Goal: Task Accomplishment & Management: Manage account settings

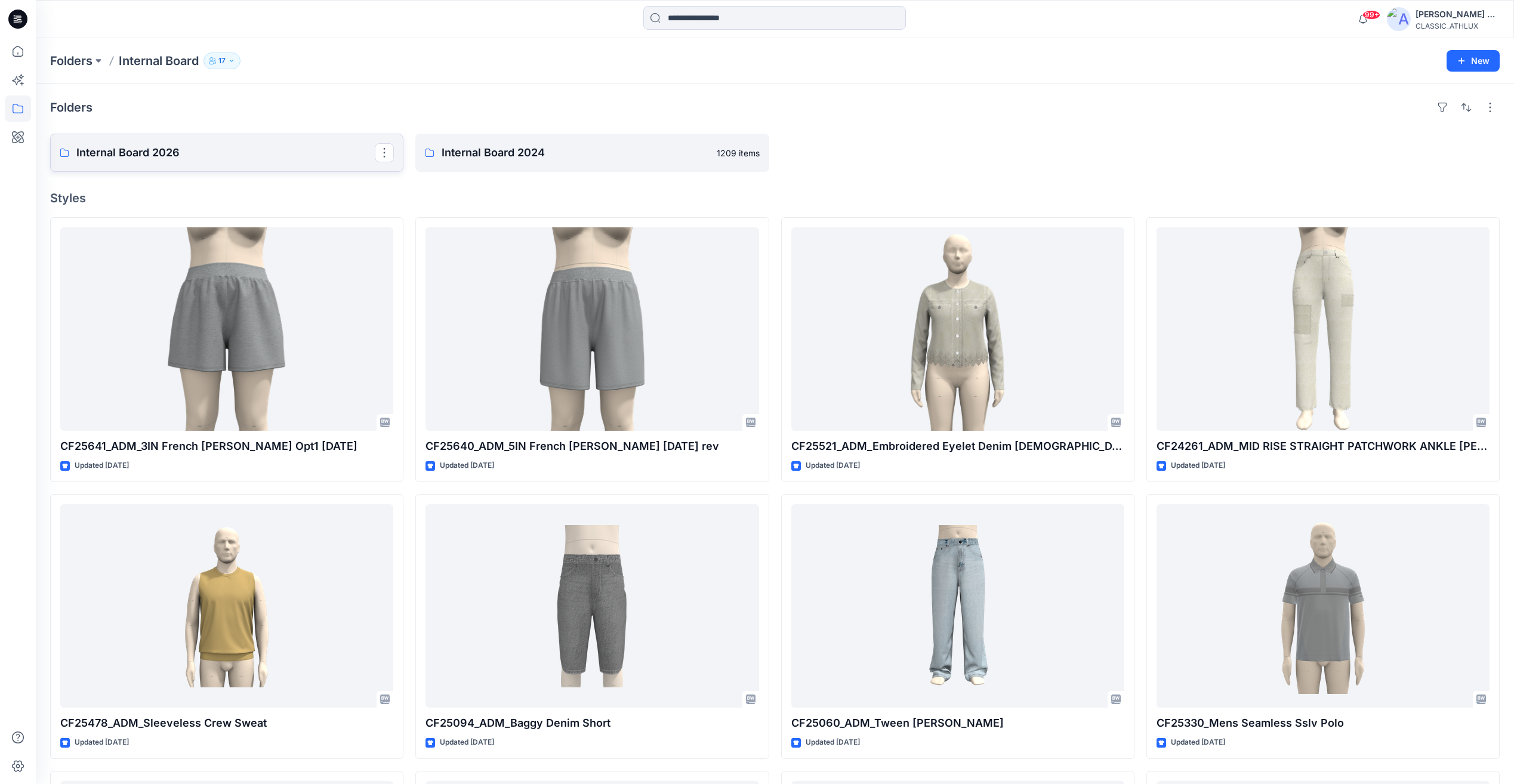
click at [176, 158] on p "Internal Board 2026" at bounding box center [225, 152] width 299 height 17
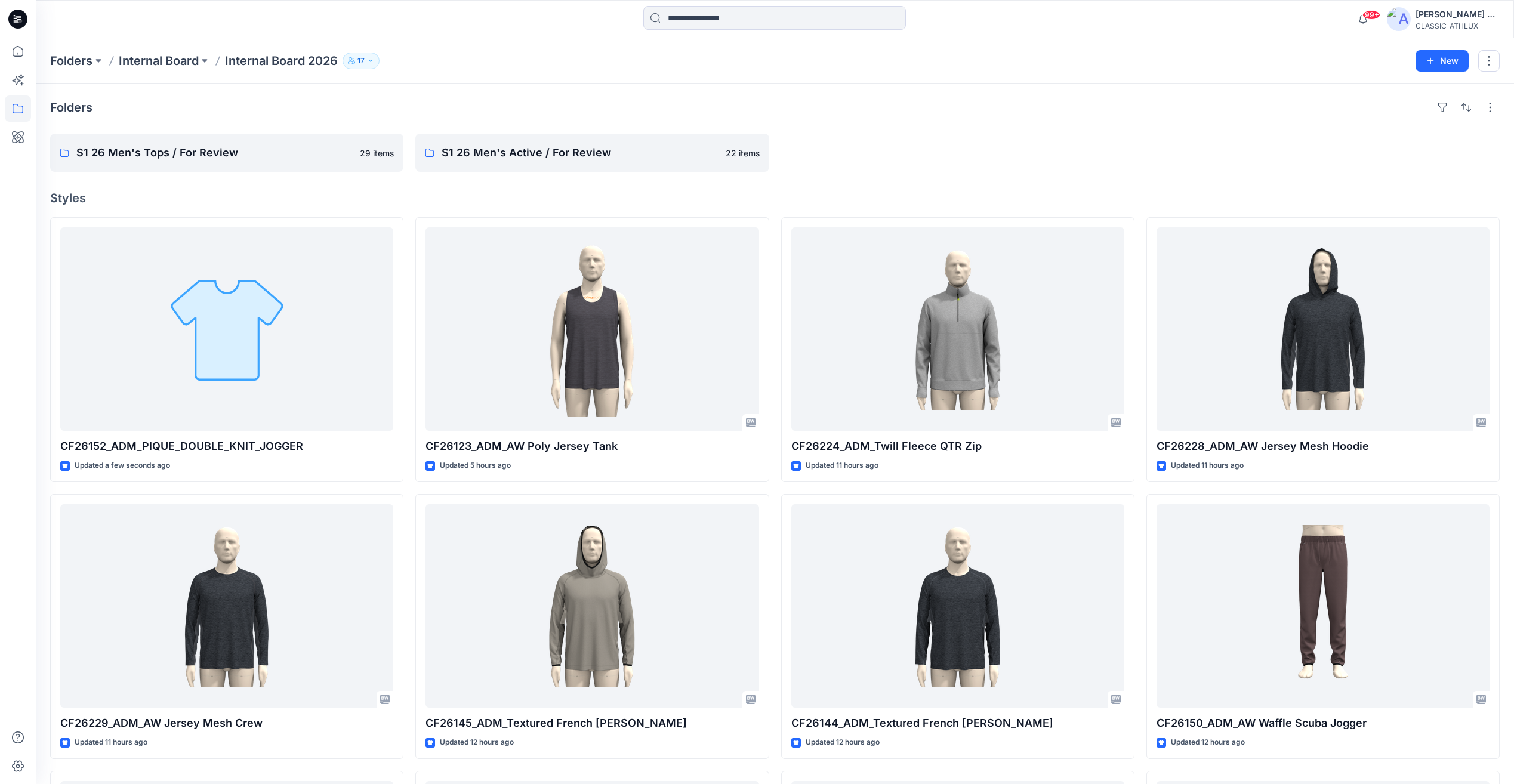
click at [19, 20] on icon at bounding box center [19, 19] width 5 height 1
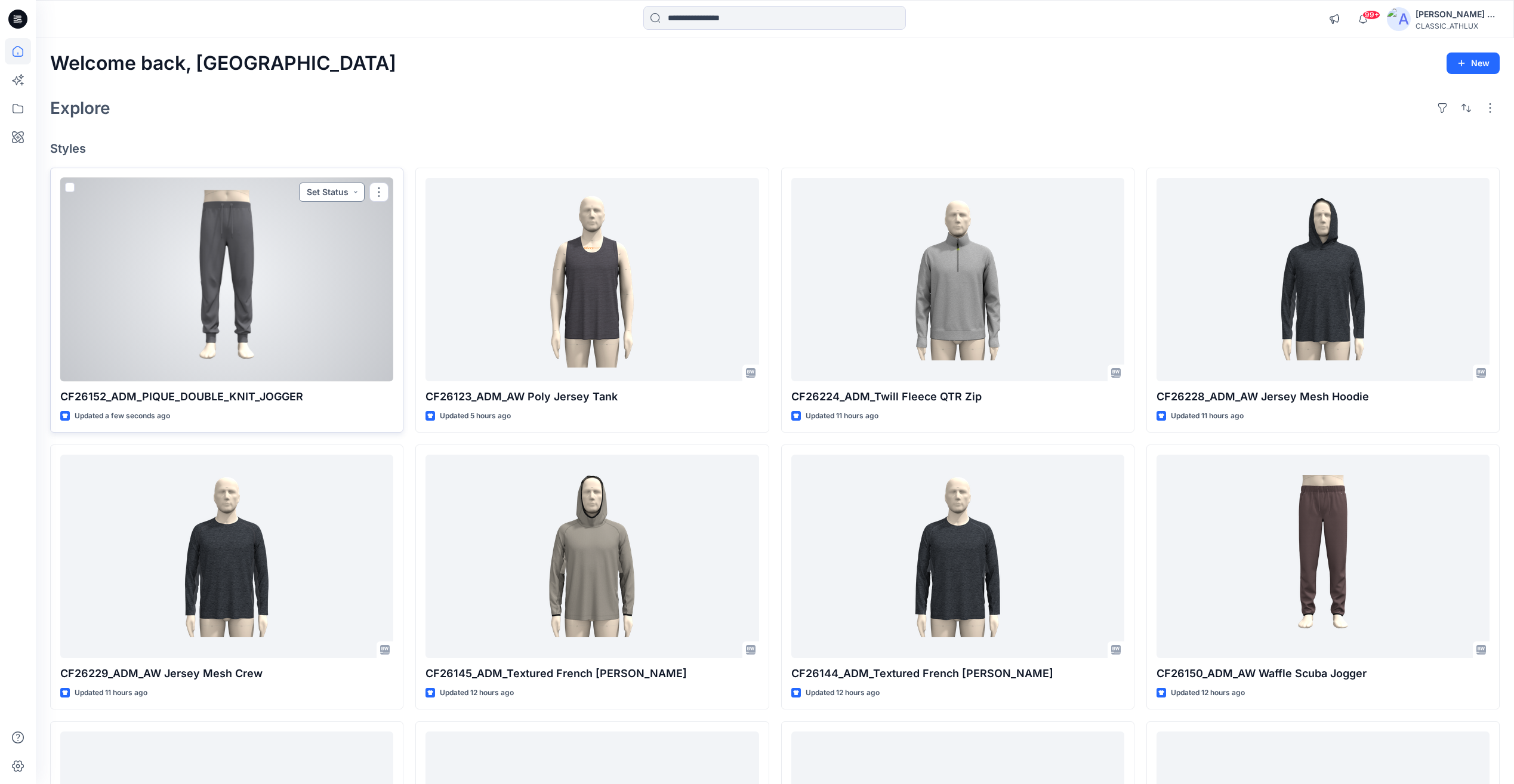
click at [328, 190] on button "Set Status" at bounding box center [332, 192] width 66 height 19
click at [319, 323] on p "Designer Need To Review" at bounding box center [315, 327] width 67 height 16
click at [299, 295] on div at bounding box center [226, 279] width 333 height 203
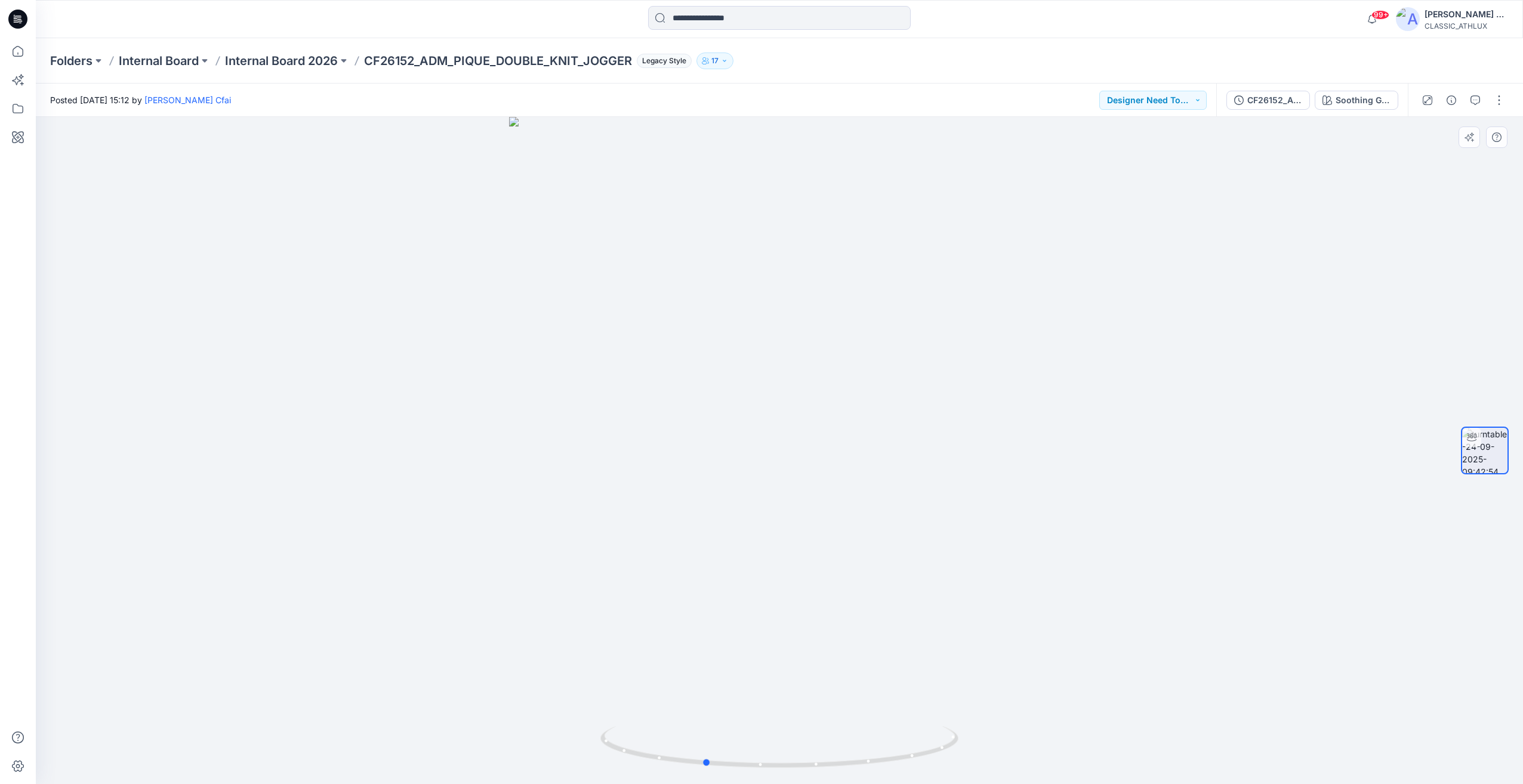
drag, startPoint x: 1001, startPoint y: 457, endPoint x: 565, endPoint y: 459, distance: 436.0
click at [565, 459] on div at bounding box center [779, 451] width 1487 height 667
click at [261, 64] on p "Internal Board 2026" at bounding box center [282, 61] width 113 height 17
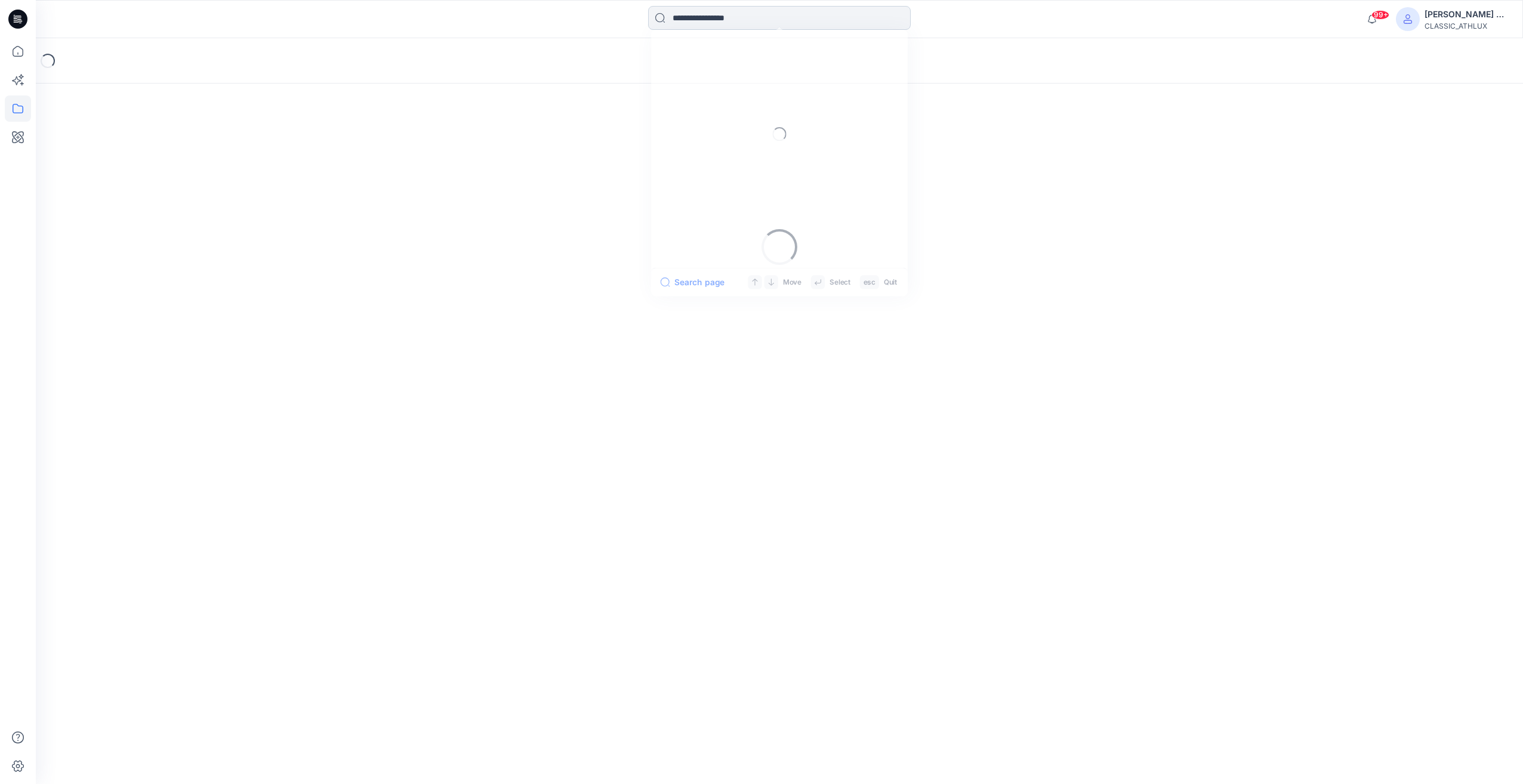
click at [706, 22] on input at bounding box center [779, 18] width 263 height 24
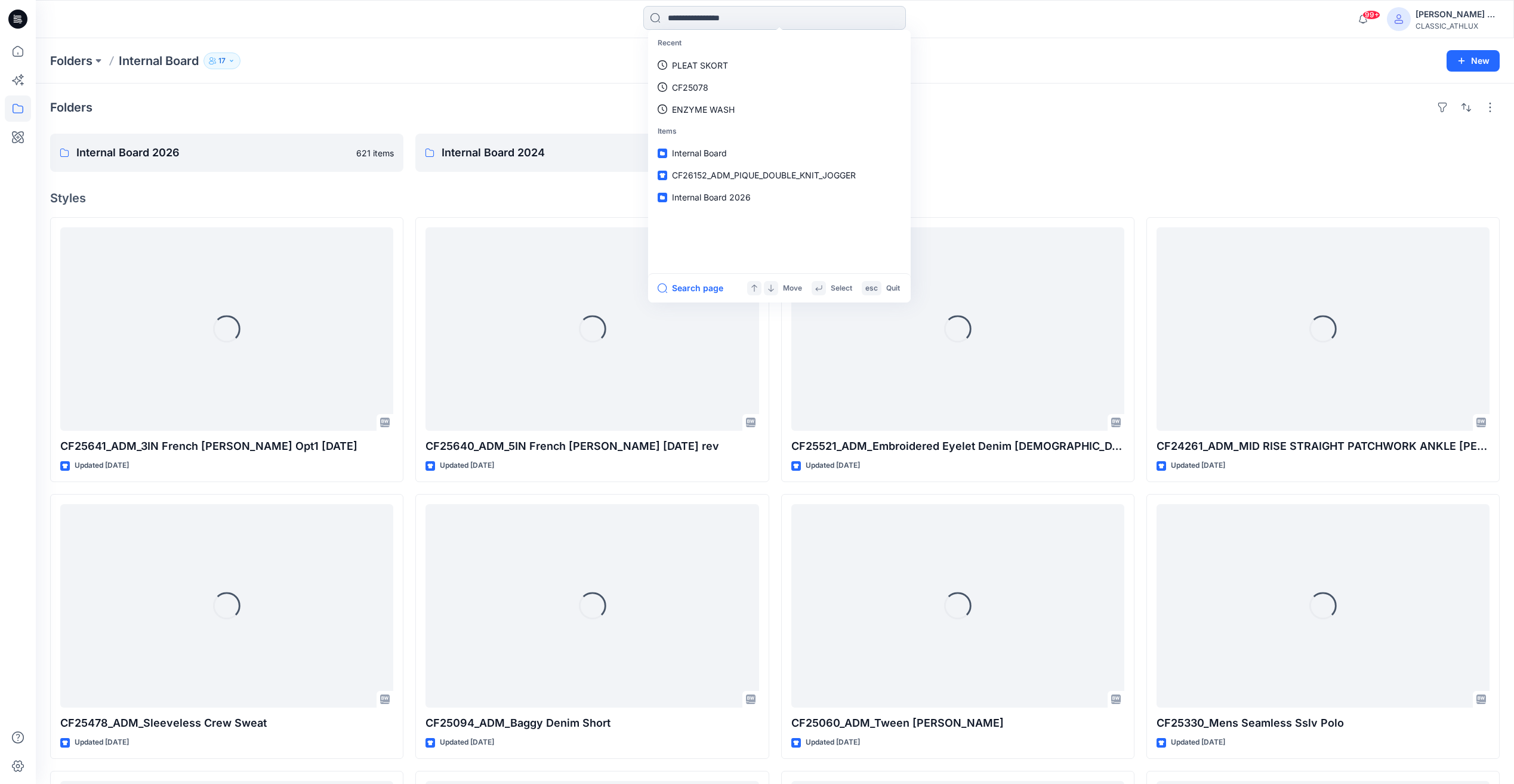
paste input "*******"
type input "*******"
